Goal: Navigation & Orientation: Find specific page/section

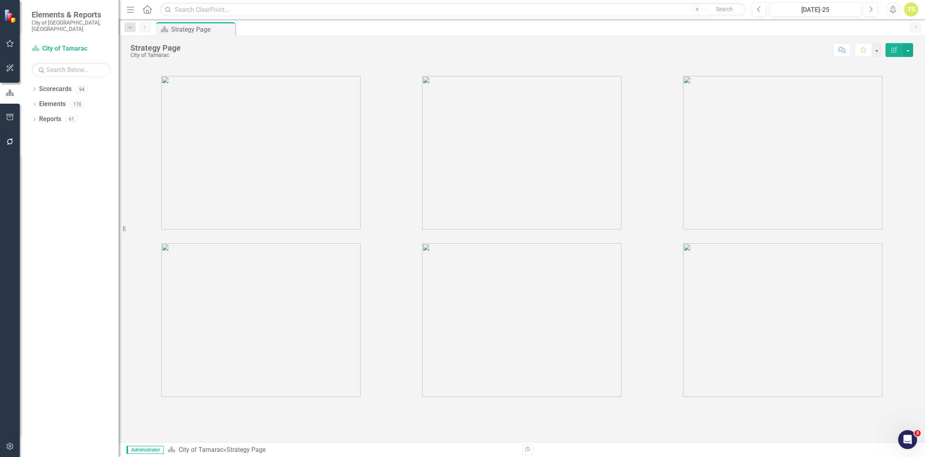
click at [301, 189] on img at bounding box center [260, 152] width 199 height 153
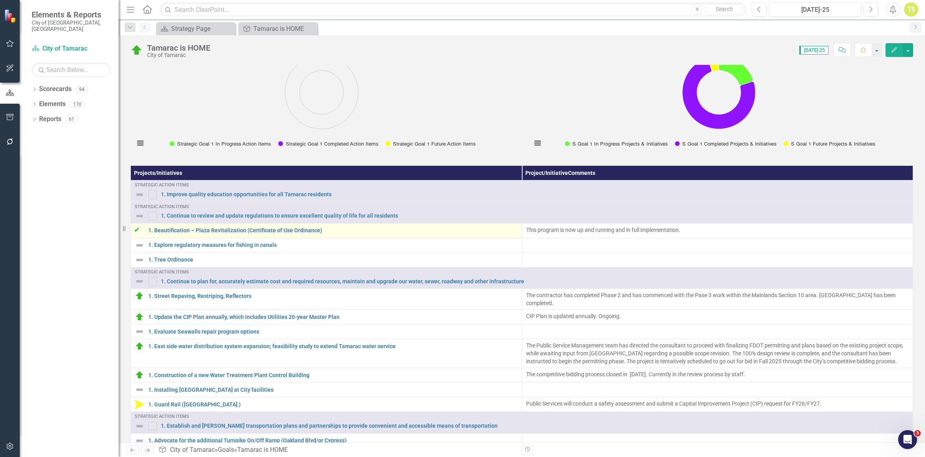
scroll to position [148, 0]
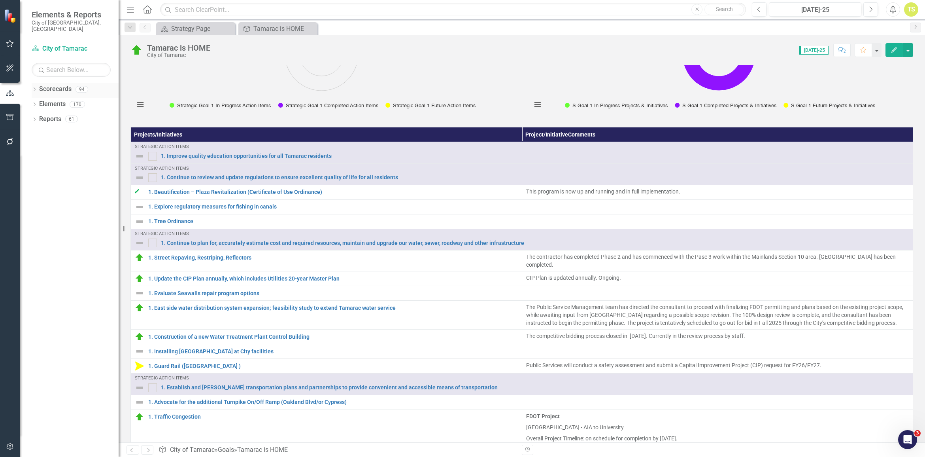
click at [34, 88] on icon "Dropdown" at bounding box center [35, 90] width 6 height 4
click at [38, 102] on icon "Dropdown" at bounding box center [39, 104] width 6 height 5
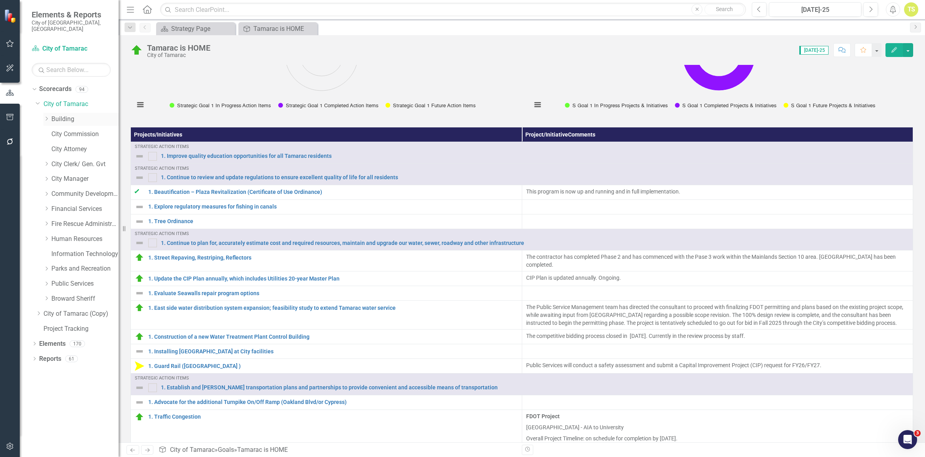
click at [54, 115] on link "Building" at bounding box center [84, 119] width 67 height 9
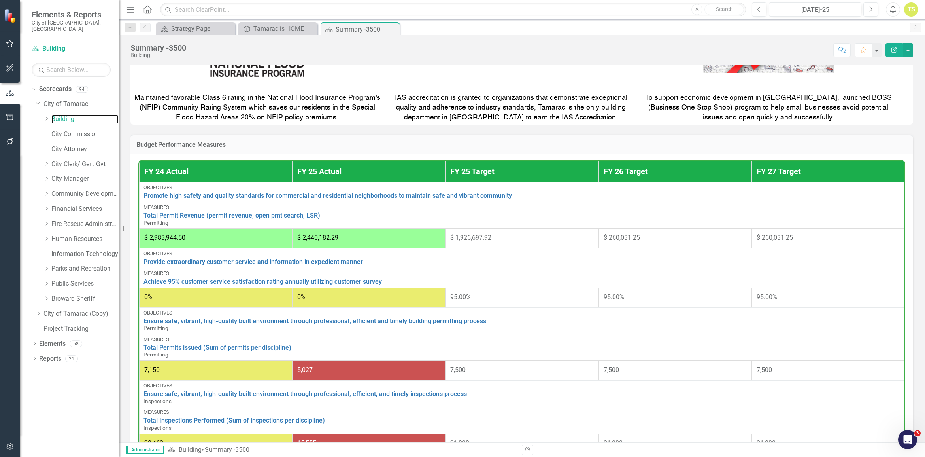
scroll to position [247, 0]
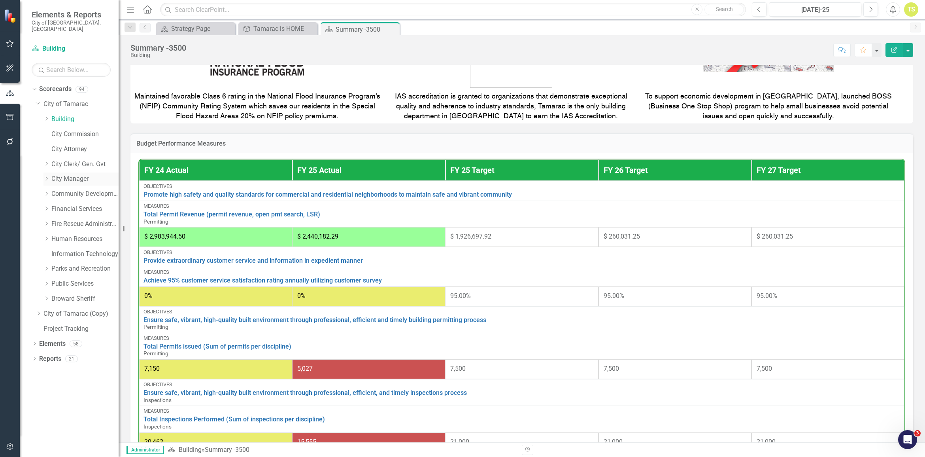
click at [45, 176] on div "Dropdown" at bounding box center [46, 179] width 6 height 7
click at [79, 174] on link "City Manager" at bounding box center [84, 178] width 67 height 9
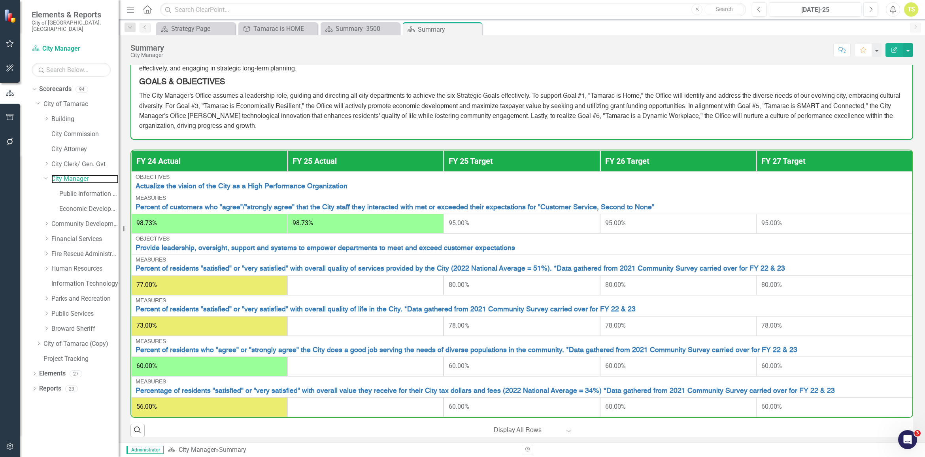
scroll to position [99, 0]
